Goal: Task Accomplishment & Management: Use online tool/utility

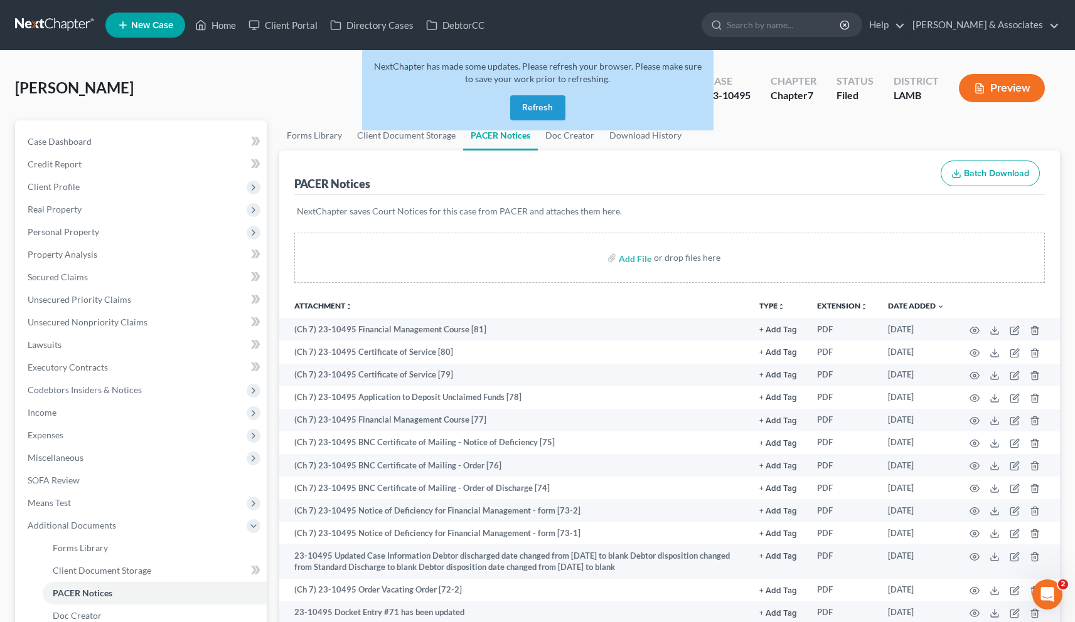
click at [539, 103] on button "Refresh" at bounding box center [537, 107] width 55 height 25
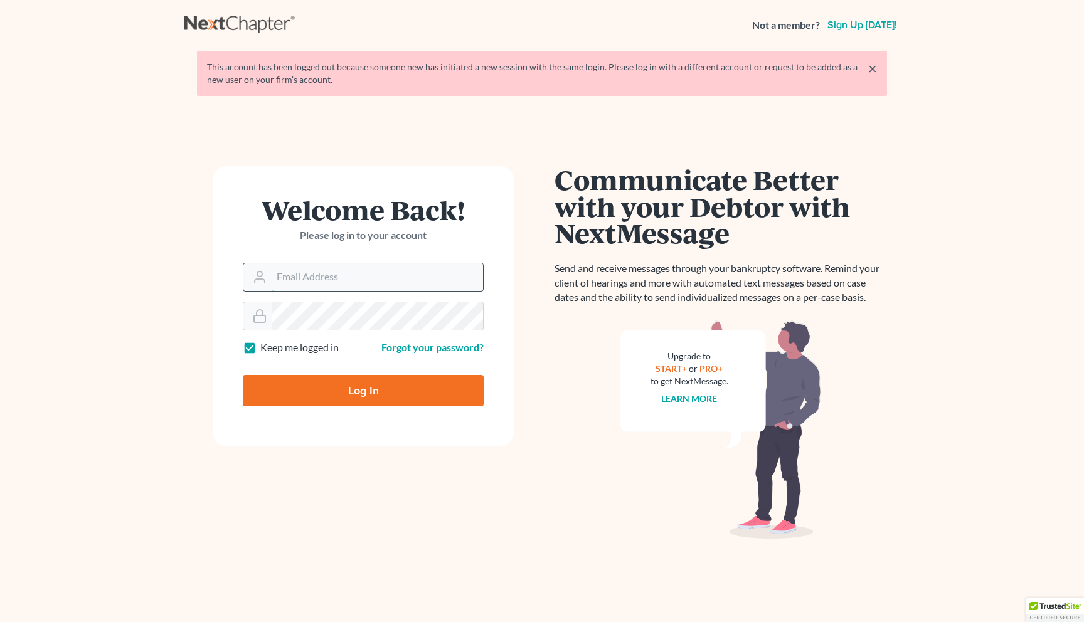
click at [346, 269] on input "Email Address" at bounding box center [377, 277] width 211 height 28
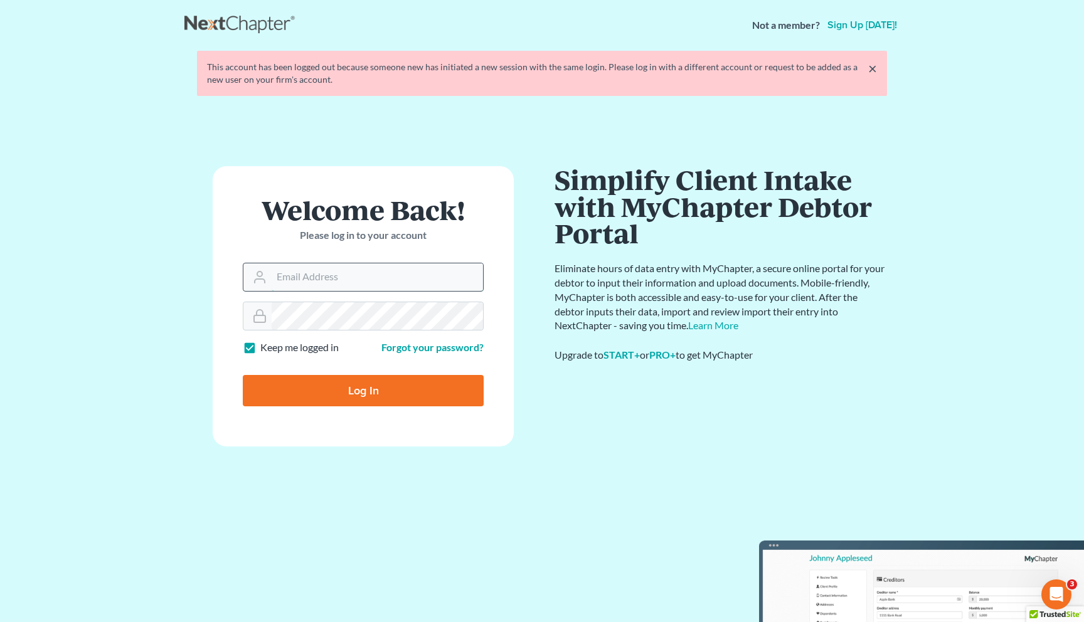
type input "[EMAIL_ADDRESS][DOMAIN_NAME]"
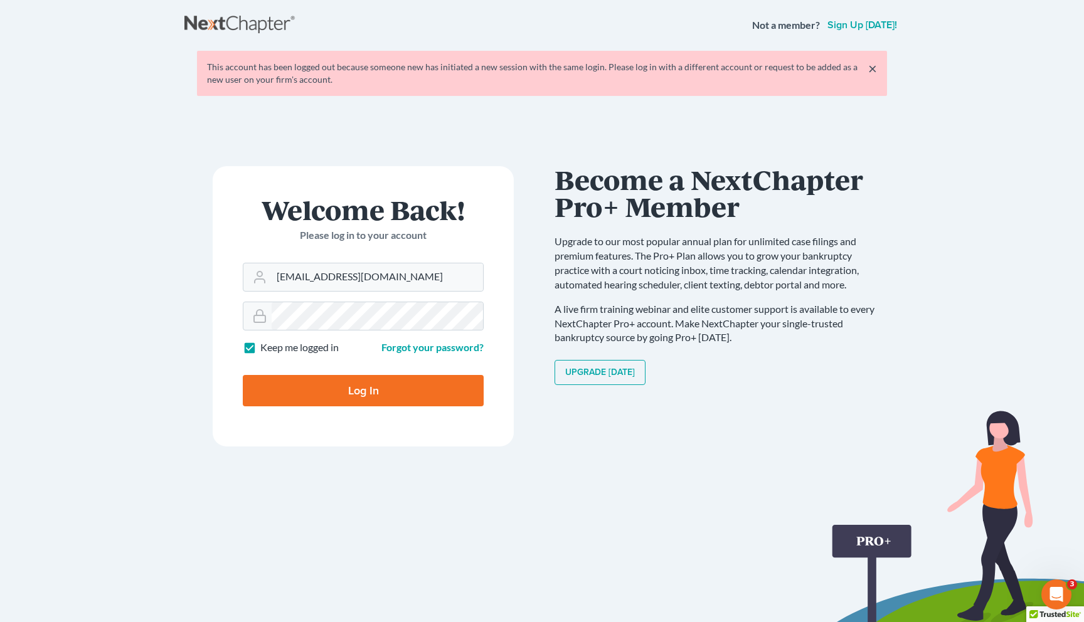
click at [370, 392] on input "Log In" at bounding box center [363, 390] width 241 height 31
type input "Thinking..."
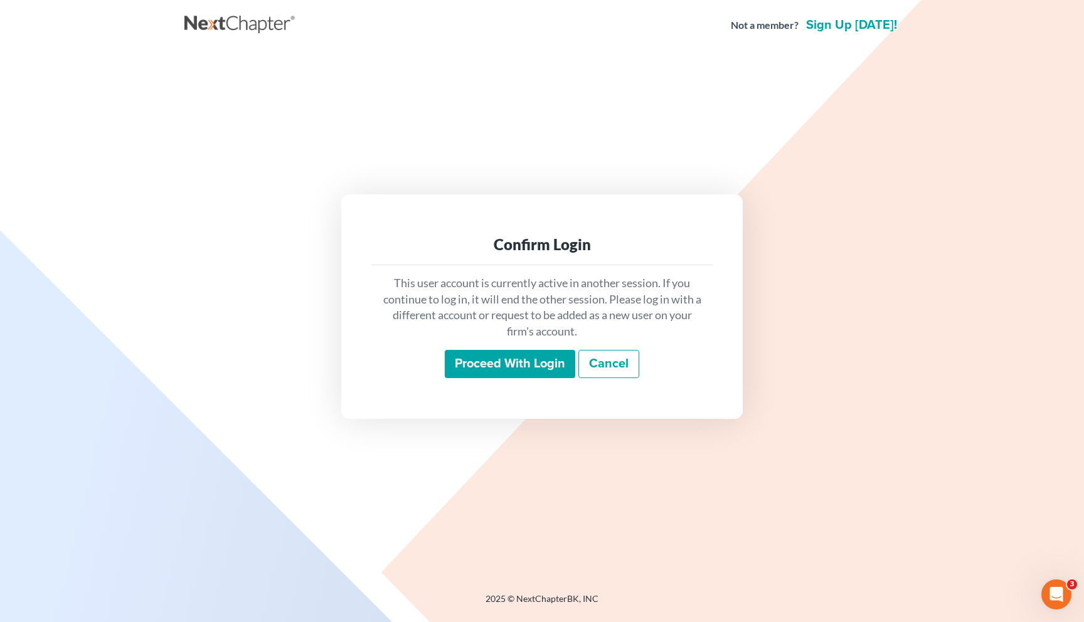
click at [490, 361] on input "Proceed with login" at bounding box center [510, 364] width 130 height 29
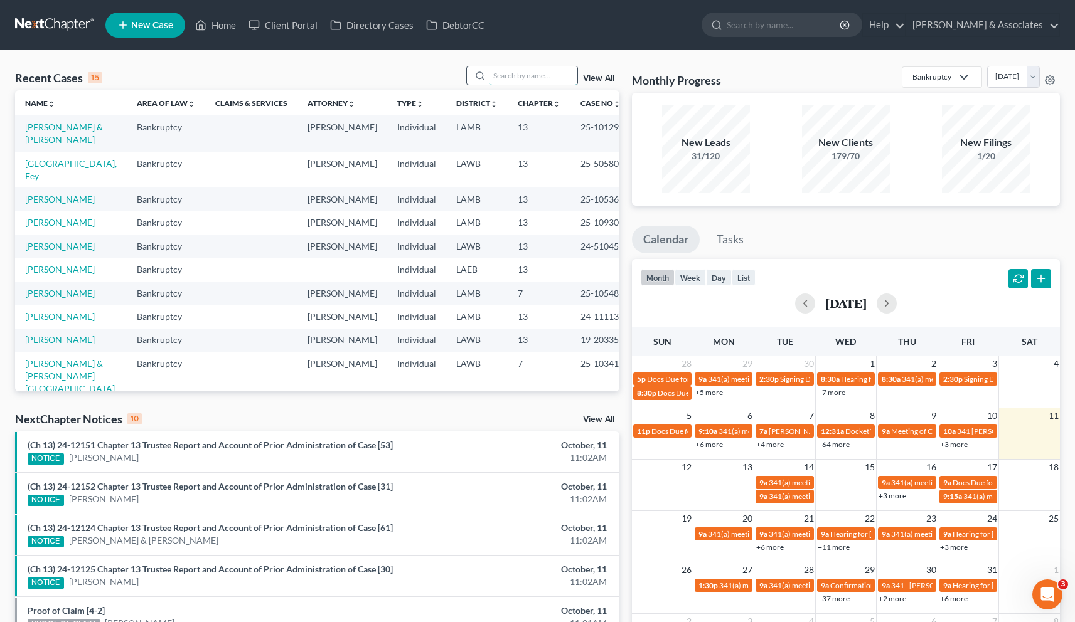
click at [540, 74] on input "search" at bounding box center [533, 75] width 88 height 18
paste input "10812"
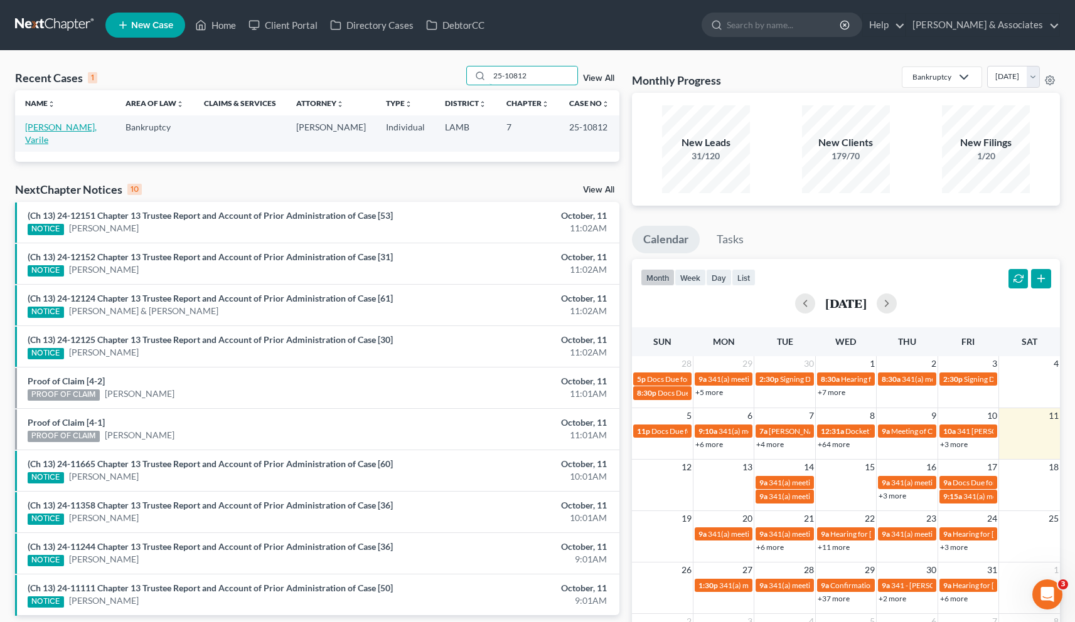
type input "25-10812"
click at [55, 128] on link "[PERSON_NAME], Varile" at bounding box center [61, 133] width 72 height 23
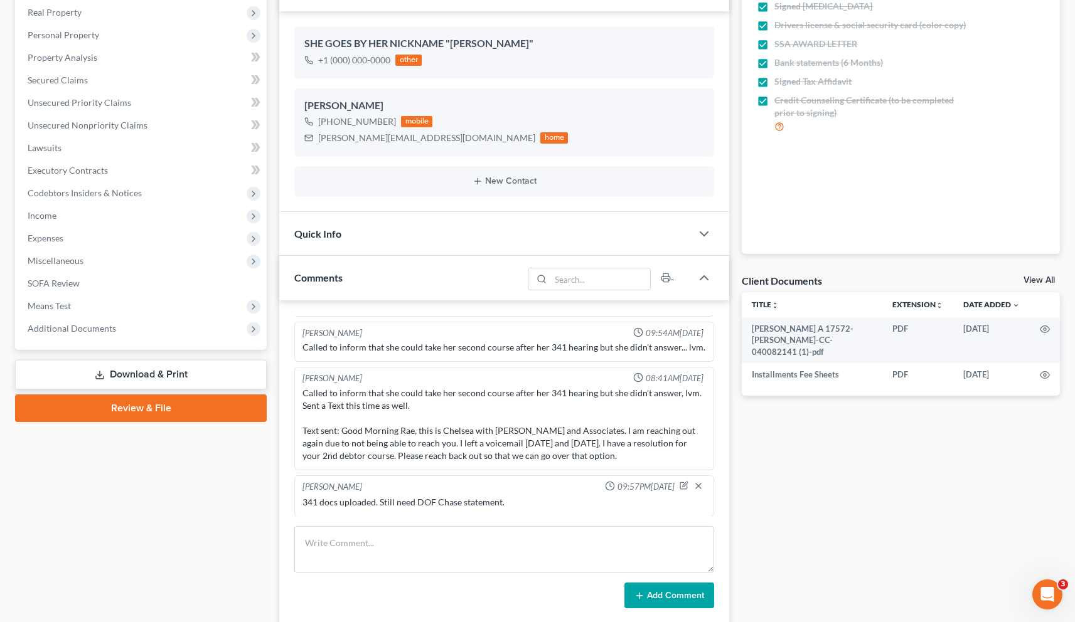
scroll to position [251, 0]
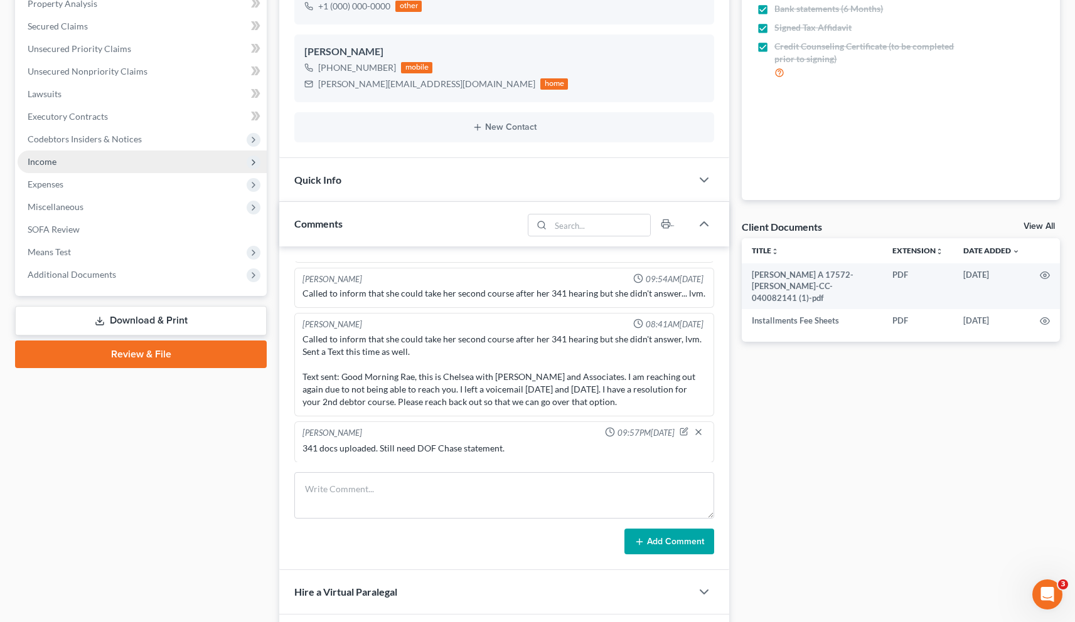
click at [35, 162] on span "Income" at bounding box center [42, 161] width 29 height 11
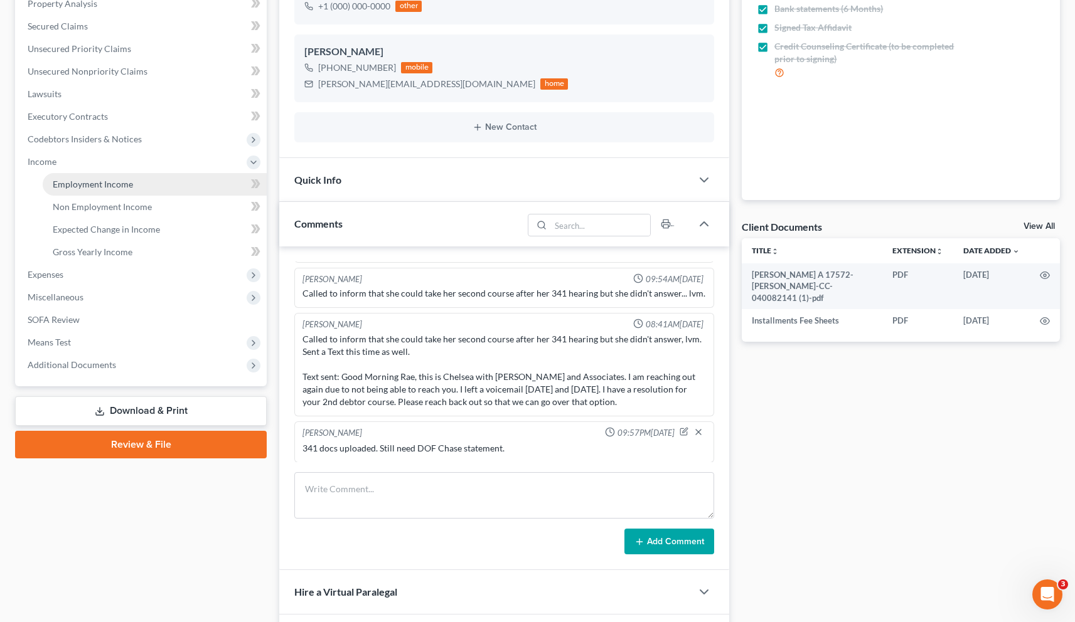
click at [75, 186] on span "Employment Income" at bounding box center [93, 184] width 80 height 11
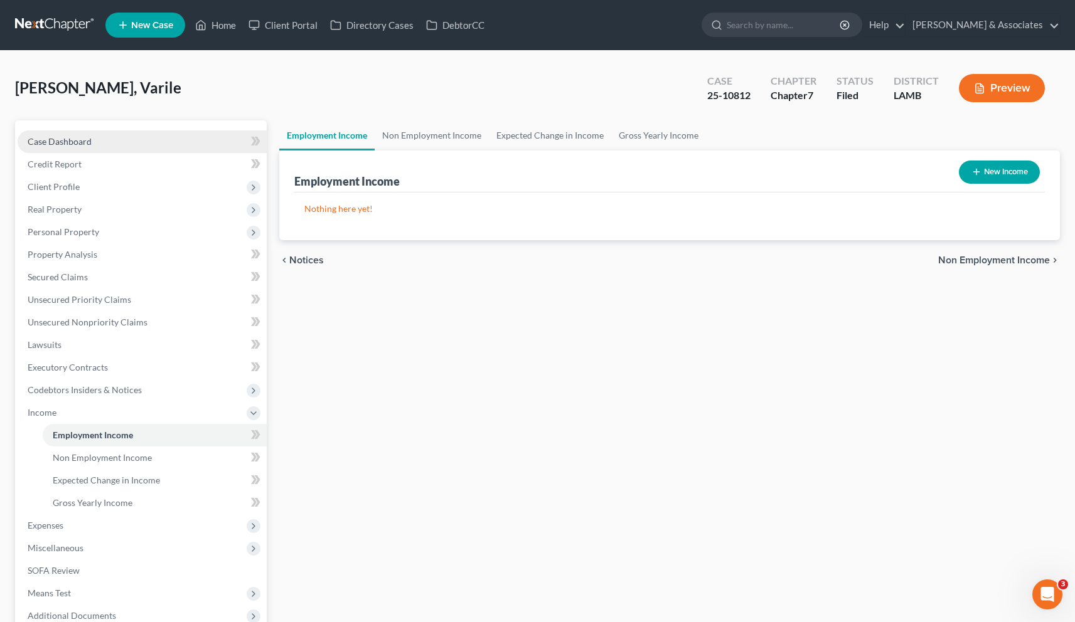
click at [62, 137] on span "Case Dashboard" at bounding box center [60, 141] width 64 height 11
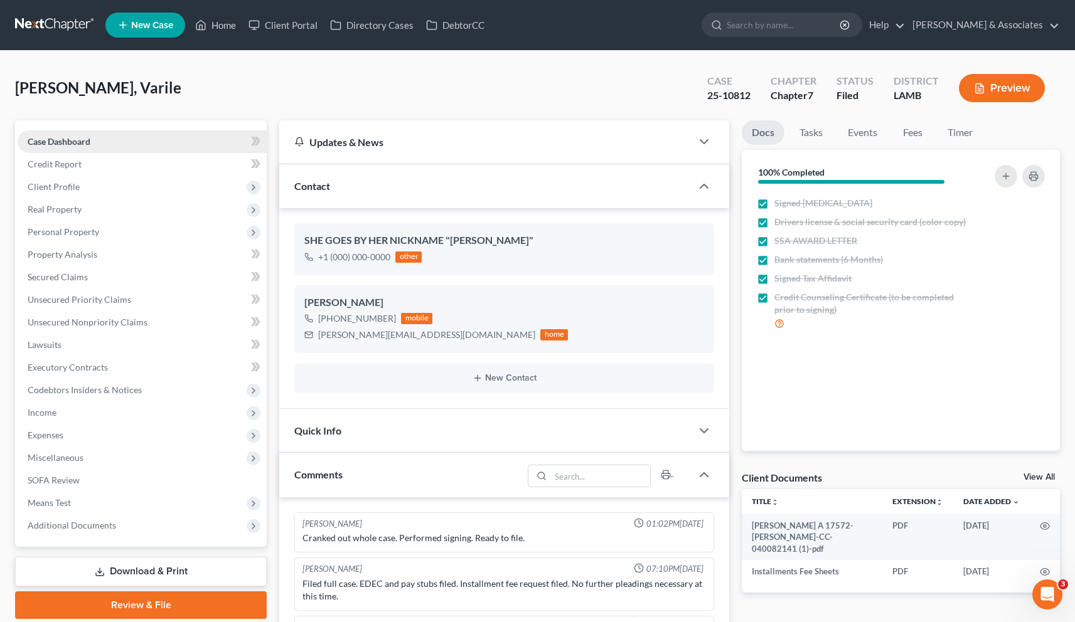
scroll to position [310, 0]
